Goal: Task Accomplishment & Management: Use online tool/utility

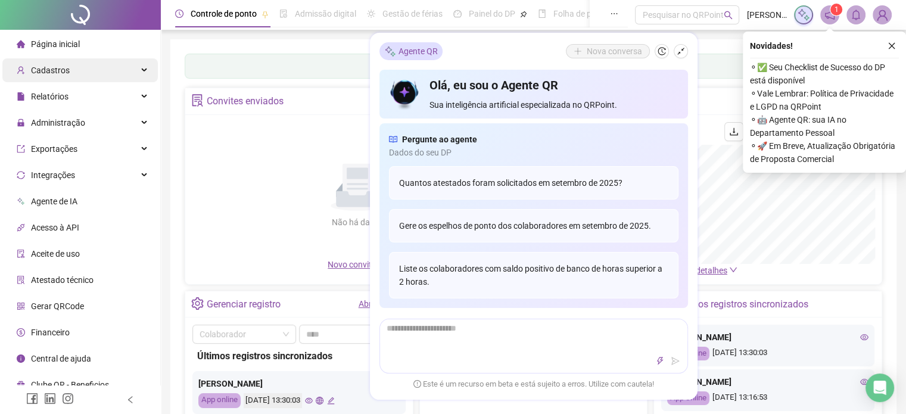
click at [61, 63] on span "Cadastros" at bounding box center [43, 70] width 53 height 24
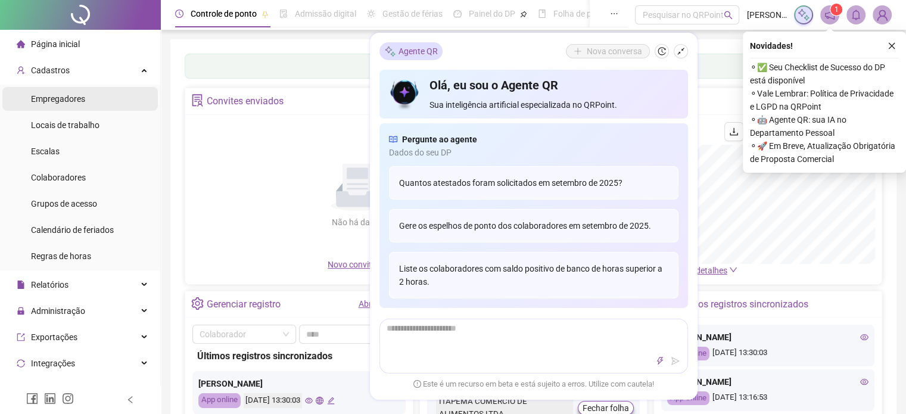
click at [61, 101] on span "Empregadores" at bounding box center [58, 99] width 54 height 10
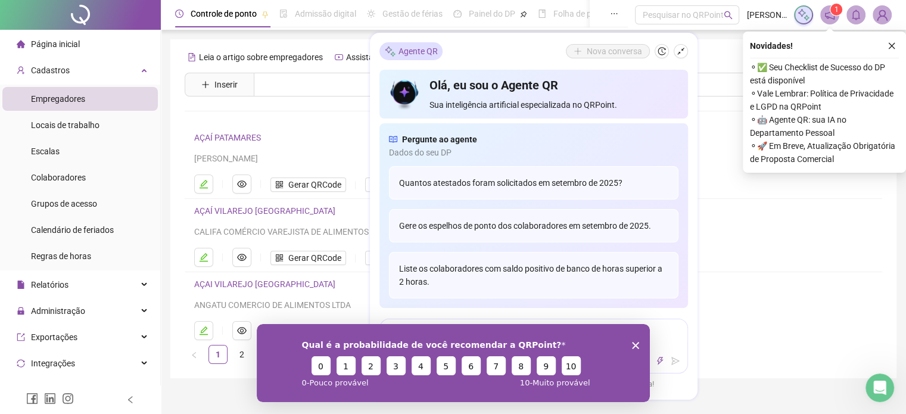
click at [633, 342] on icon "Encerrar pesquisa" at bounding box center [634, 344] width 7 height 7
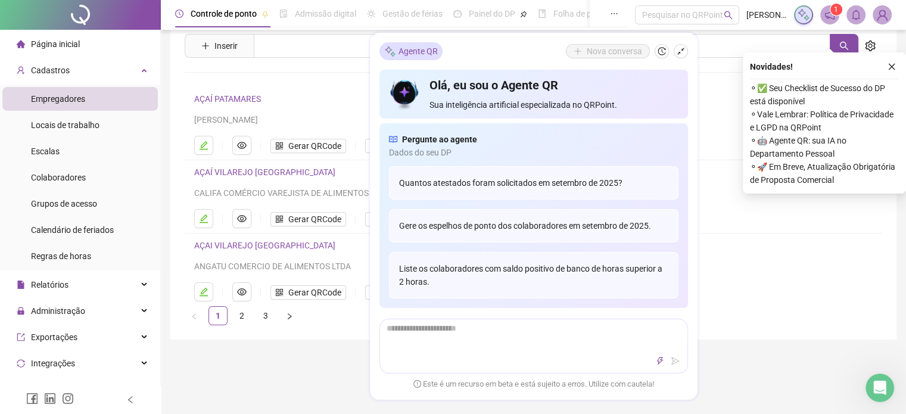
scroll to position [60, 0]
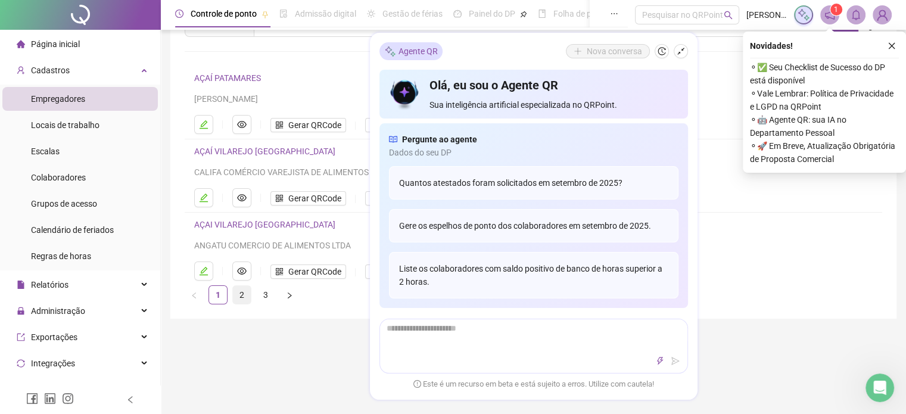
click at [243, 292] on link "2" at bounding box center [242, 295] width 18 height 18
click at [314, 125] on span "Gerar QRCode" at bounding box center [314, 124] width 53 height 13
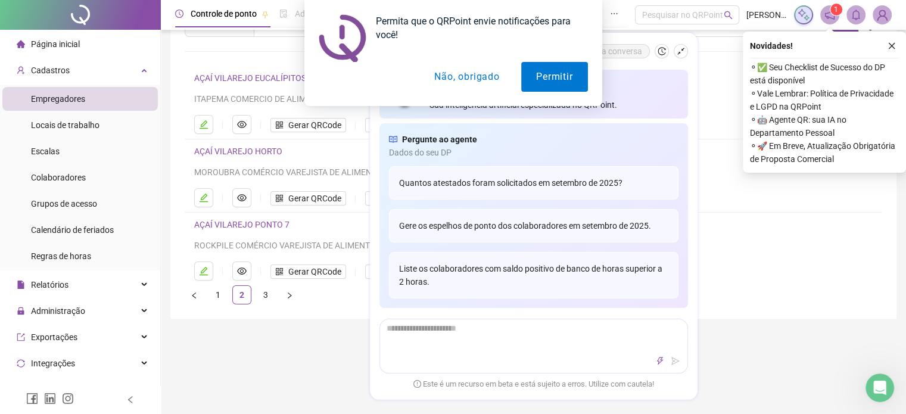
click at [483, 72] on button "Não, obrigado" at bounding box center [466, 77] width 95 height 30
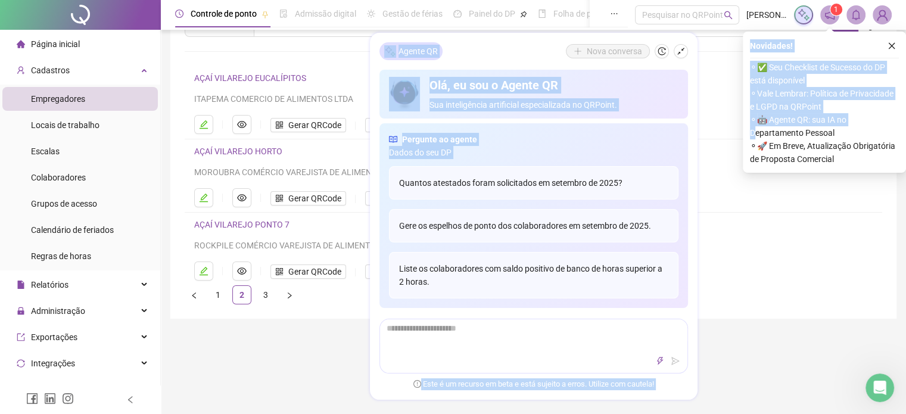
drag, startPoint x: 605, startPoint y: 85, endPoint x: 753, endPoint y: 133, distance: 154.6
click at [753, 133] on body "Página inicial Cadastros Empregadores Locais de trabalho Escalas Colaboradores …" at bounding box center [453, 147] width 906 height 414
click at [679, 49] on icon "shrink" at bounding box center [680, 51] width 8 height 8
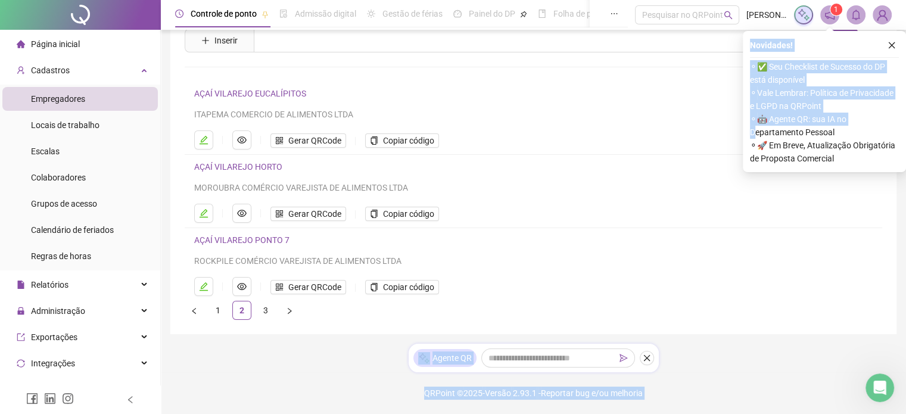
scroll to position [43, 0]
click at [394, 140] on span "Copiar código" at bounding box center [408, 141] width 51 height 13
